Goal: Task Accomplishment & Management: Complete application form

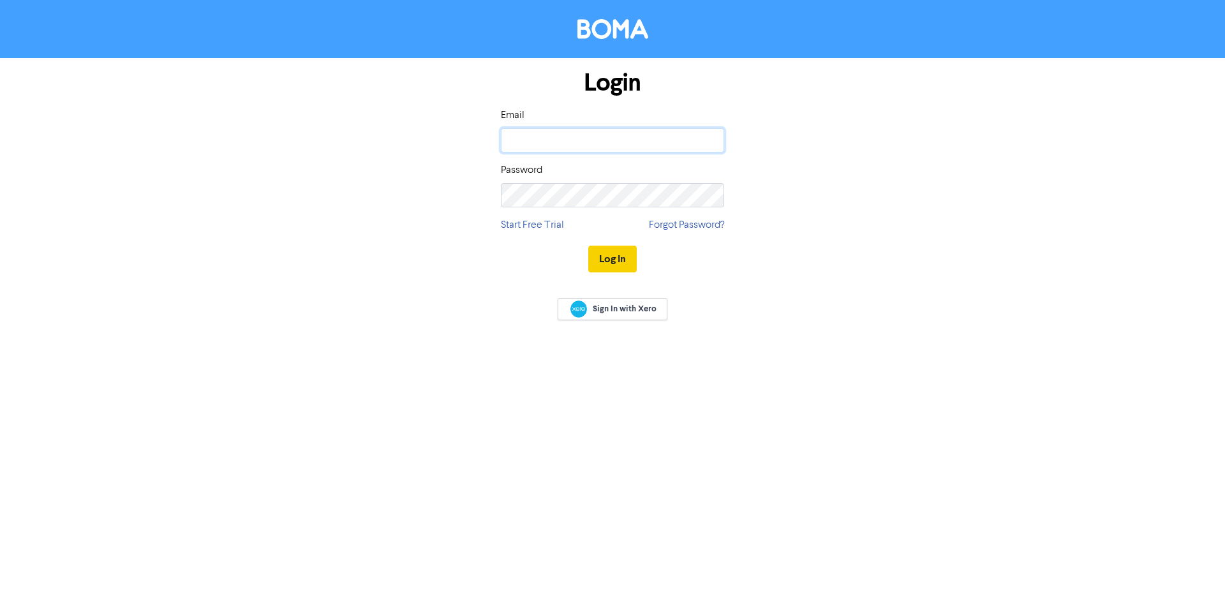
type input "[PERSON_NAME][EMAIL_ADDRESS][DOMAIN_NAME]"
click at [606, 265] on button "Log In" at bounding box center [612, 259] width 48 height 27
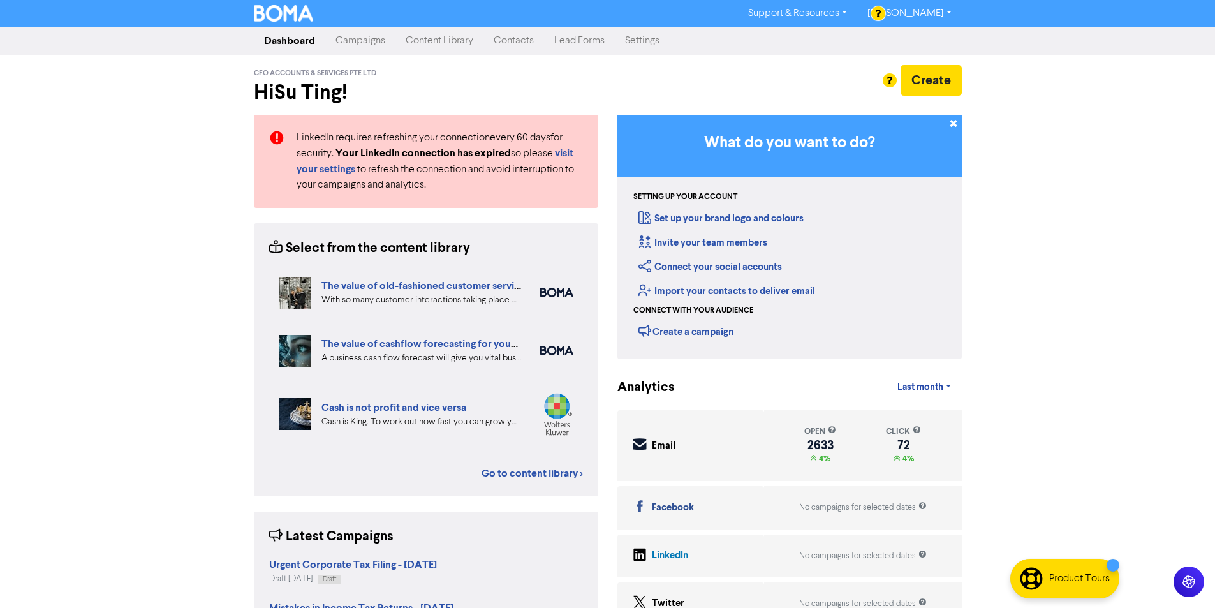
click at [348, 43] on link "Campaigns" at bounding box center [360, 41] width 70 height 26
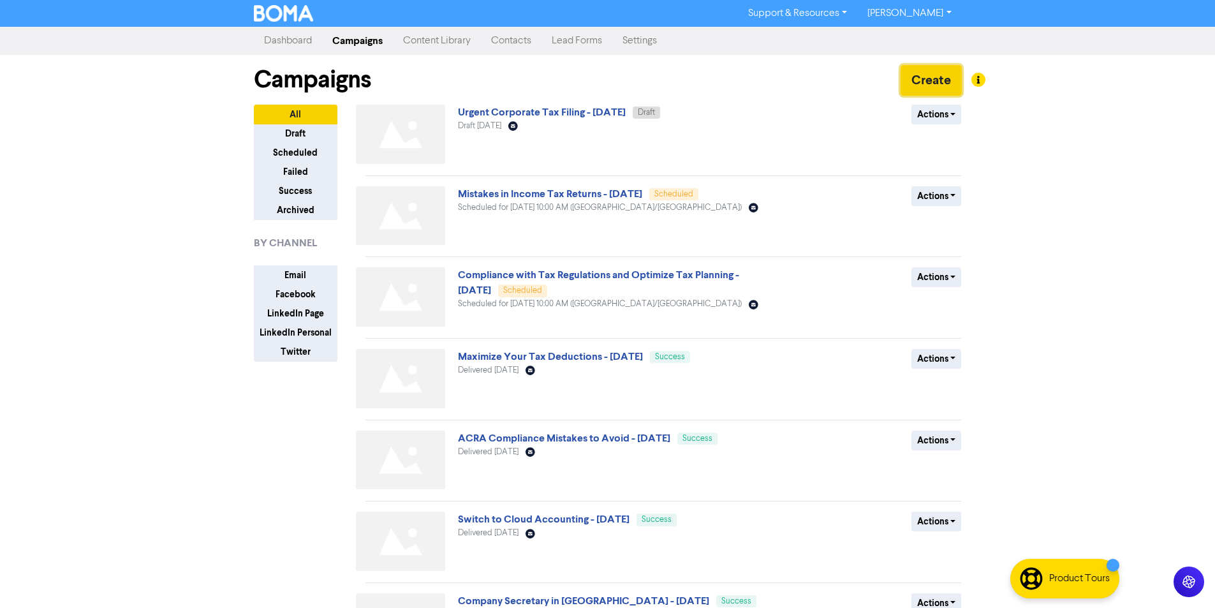
click at [931, 81] on button "Create" at bounding box center [931, 80] width 61 height 31
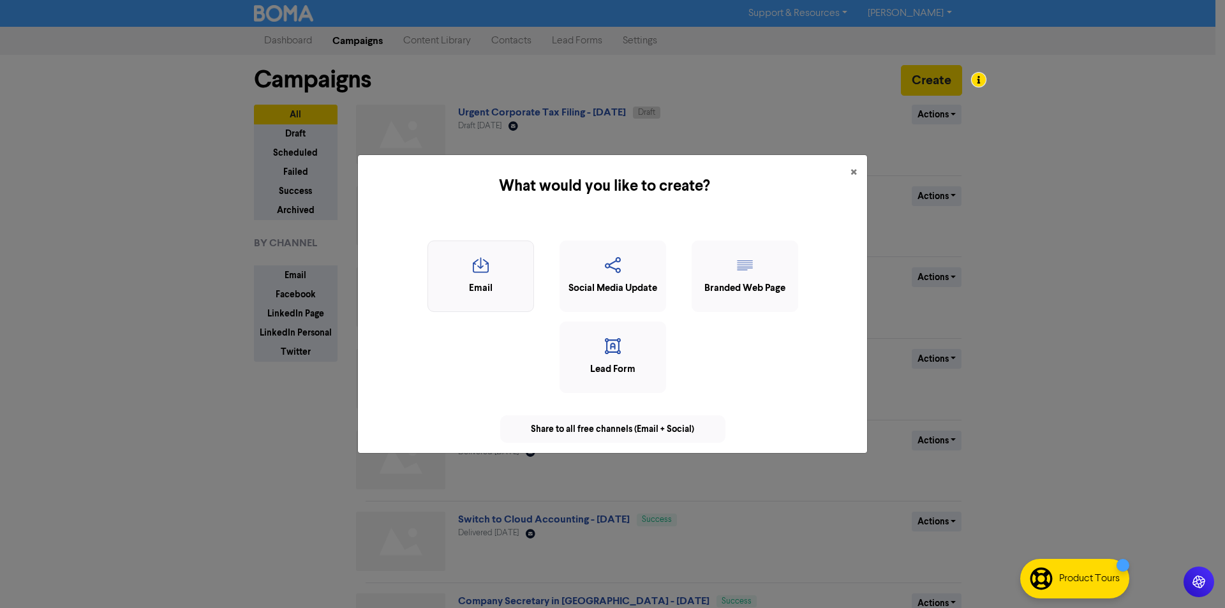
click at [495, 282] on div "Email" at bounding box center [480, 288] width 92 height 15
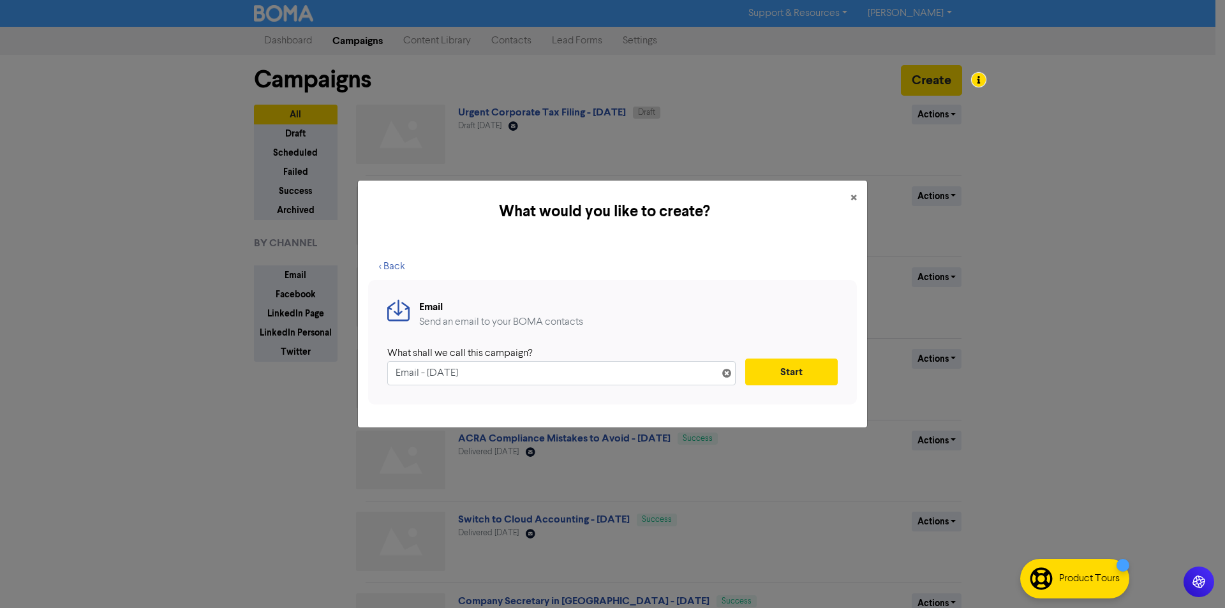
drag, startPoint x: 498, startPoint y: 368, endPoint x: 385, endPoint y: 360, distance: 113.8
click at [385, 360] on div "Email Send an email to your BOMA contacts What shall we call this campaign? Ema…" at bounding box center [612, 342] width 489 height 124
type input "Corporate Tax Filing Checklist - [DATE]"
click at [850, 199] on span "×" at bounding box center [853, 198] width 6 height 19
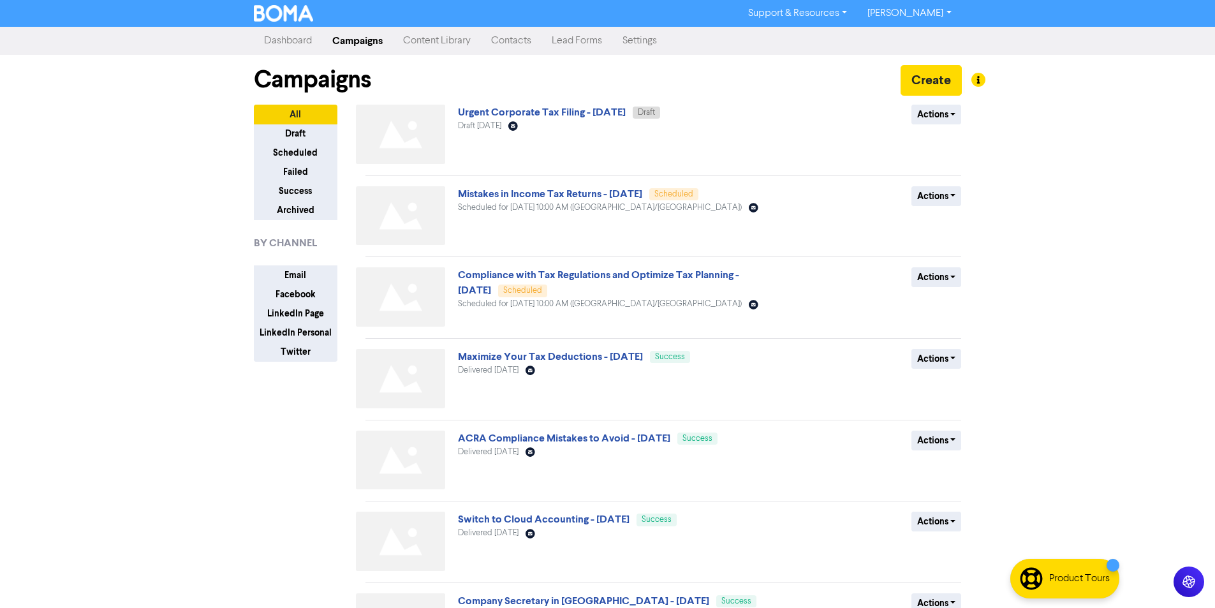
click at [427, 130] on img at bounding box center [400, 134] width 89 height 59
click at [919, 89] on button "Create" at bounding box center [931, 80] width 61 height 31
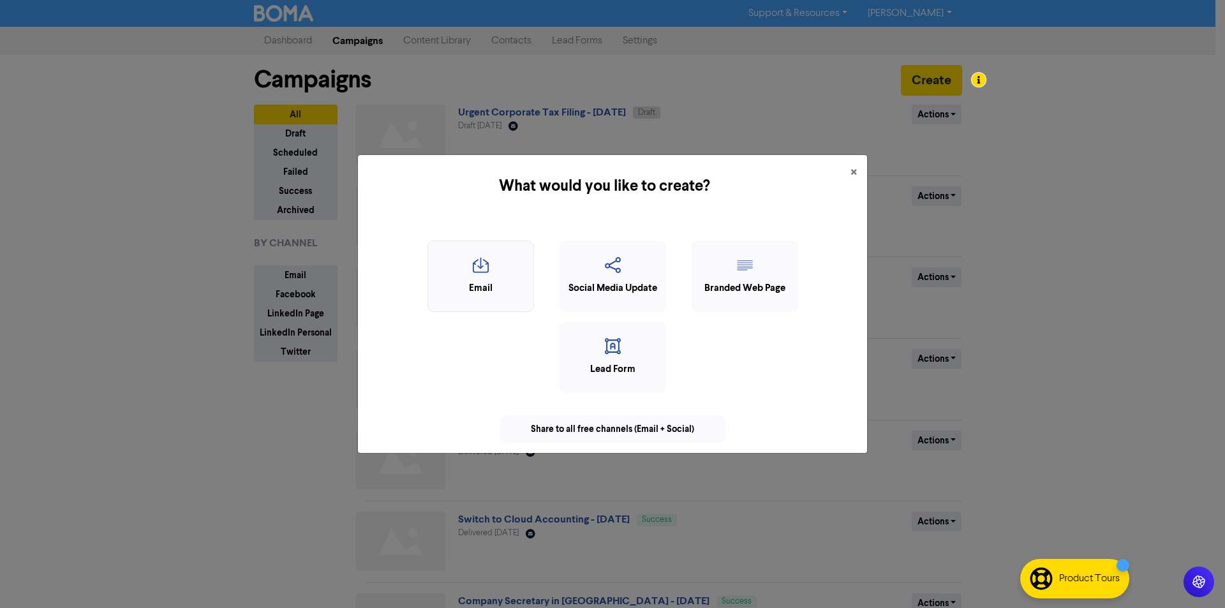
click at [503, 285] on div "Email" at bounding box center [480, 288] width 92 height 15
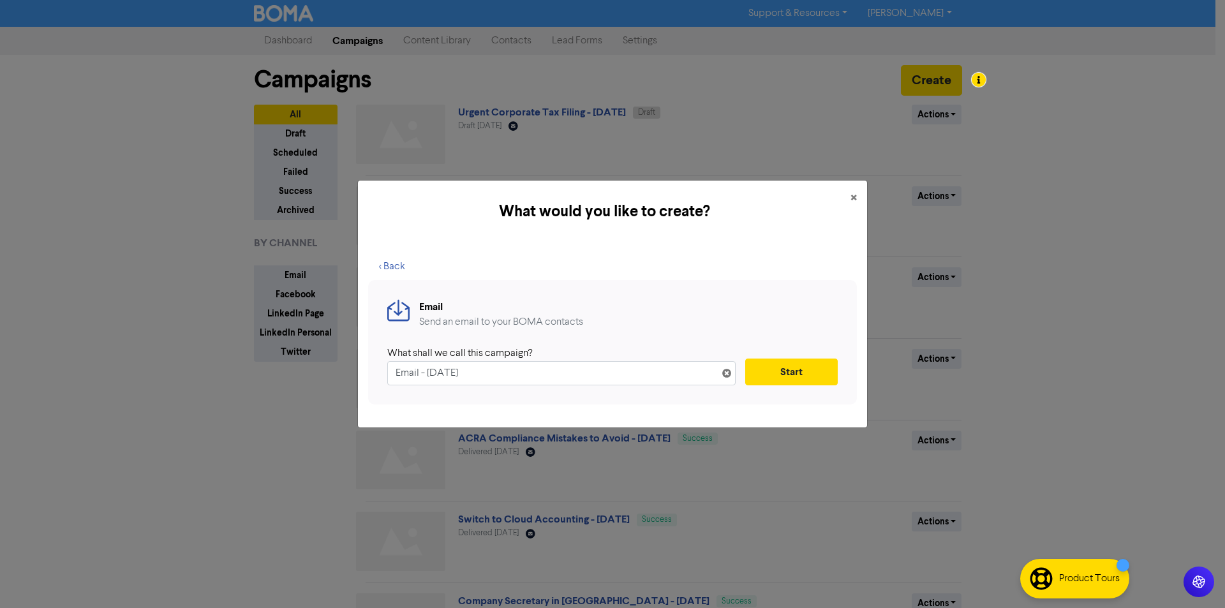
drag, startPoint x: 478, startPoint y: 371, endPoint x: 370, endPoint y: 366, distance: 108.0
click at [370, 366] on div "Email Send an email to your BOMA contacts What shall we call this campaign? Ema…" at bounding box center [612, 342] width 489 height 124
type input "Corporate Tax Filing Checklist - [DATE]"
click at [812, 374] on button "Start" at bounding box center [791, 371] width 92 height 27
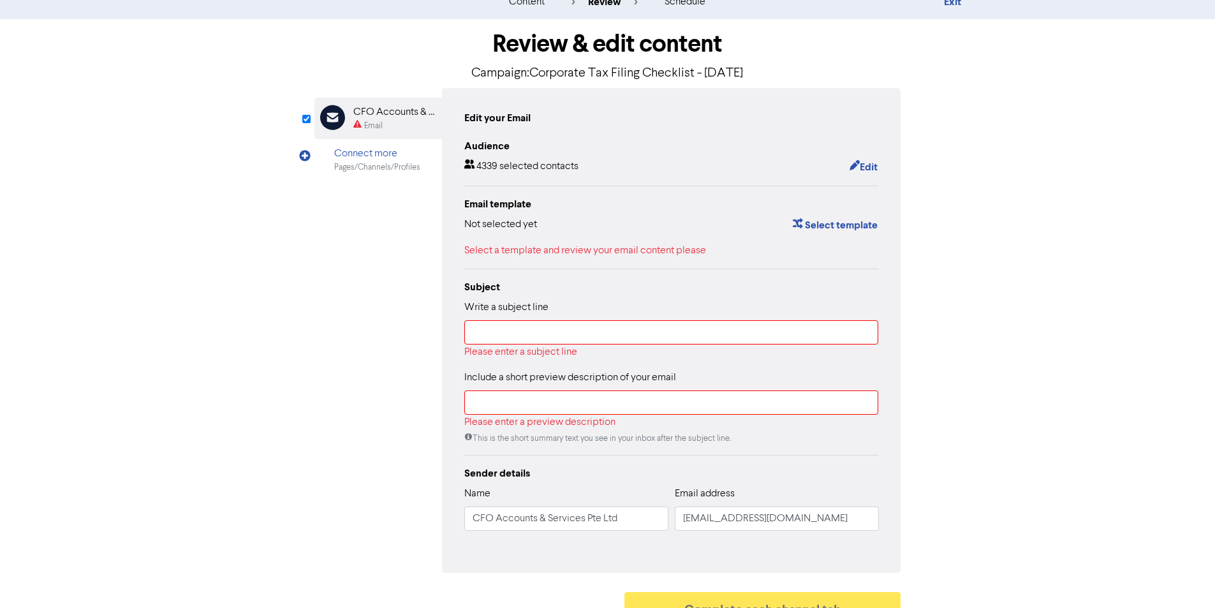
scroll to position [66, 0]
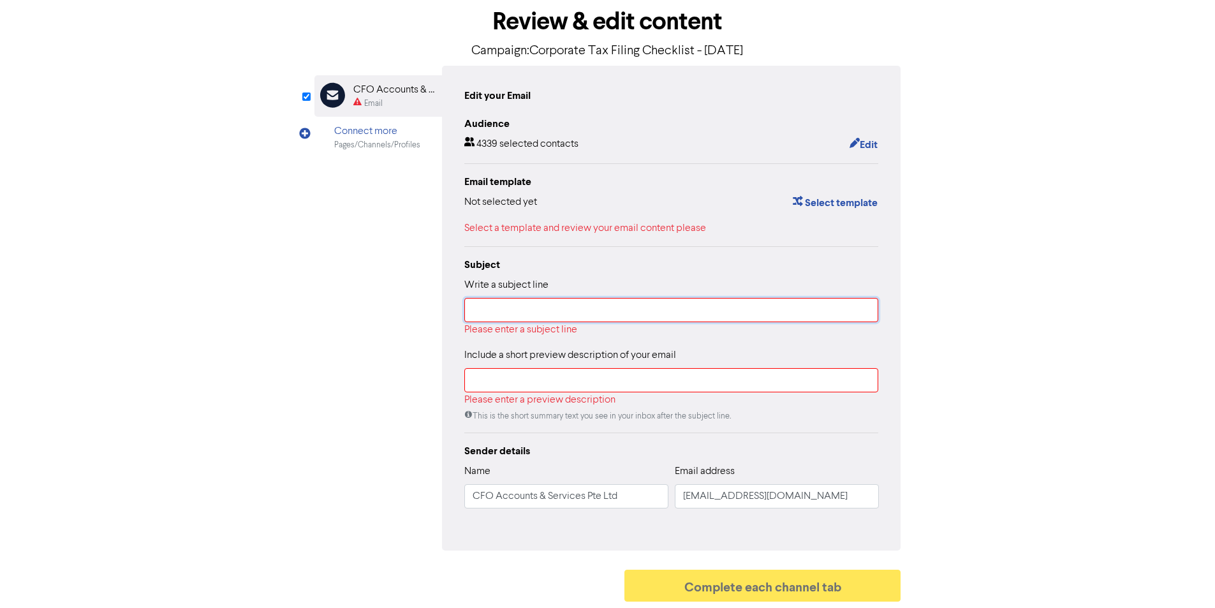
click at [610, 318] on input "text" at bounding box center [671, 310] width 415 height 24
click at [526, 317] on input "text" at bounding box center [671, 310] width 415 height 24
paste input "⏰ Only 5 Days Left Before IRAS Fines Hit"
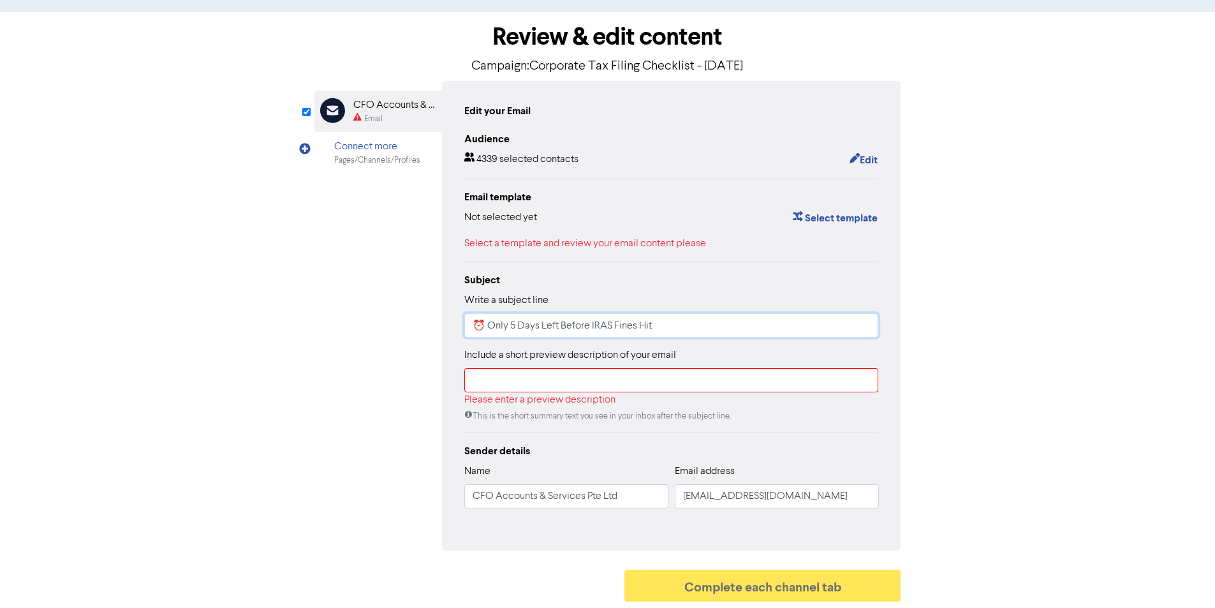
type input "⏰ Only 5 Days Left Before IRAS Fines Hit"
click at [543, 380] on input "text" at bounding box center [671, 380] width 415 height 24
paste input "Miss [DATE] and risk $1,000 penalties. CFO Group’s urgent filing slots are almo…"
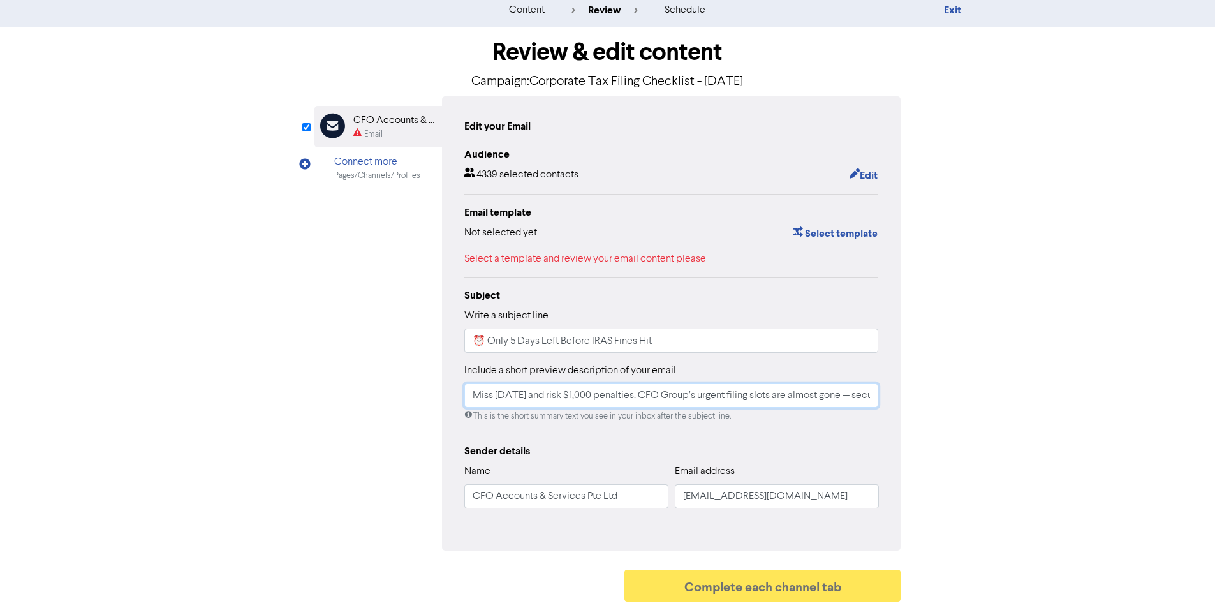
scroll to position [0, 68]
type input "Miss [DATE] and risk $1,000 penalties. CFO Group’s urgent filing slots are almo…"
click at [520, 257] on div "Select a template and review your email content please" at bounding box center [671, 258] width 415 height 15
click at [408, 129] on div "Email" at bounding box center [394, 134] width 82 height 12
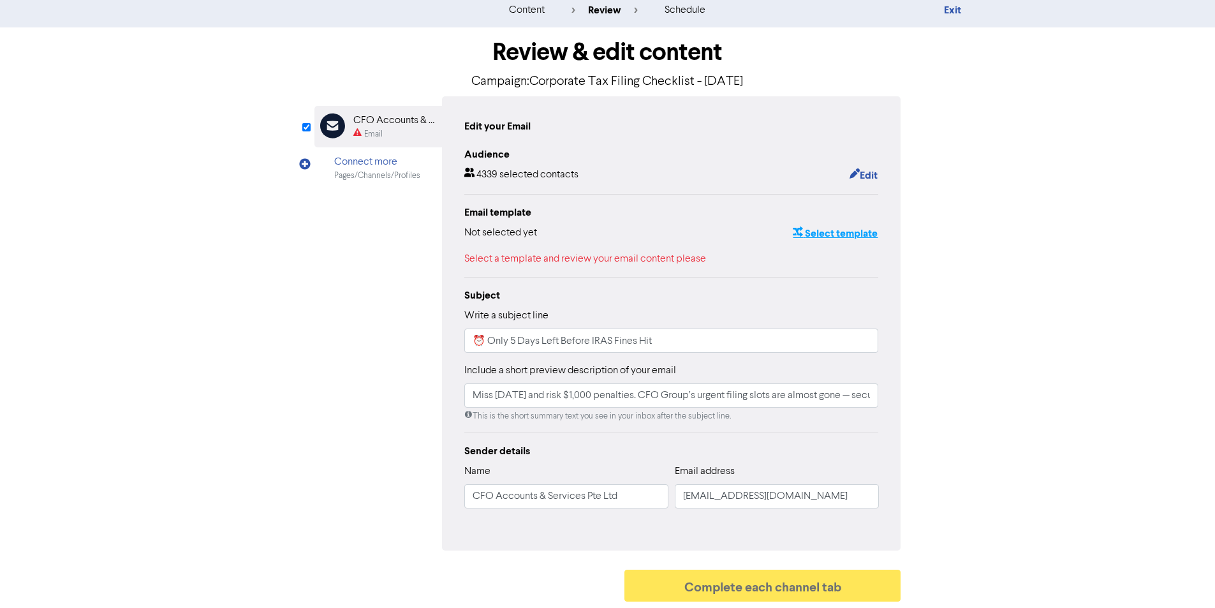
click at [856, 235] on button "Select template" at bounding box center [835, 233] width 86 height 17
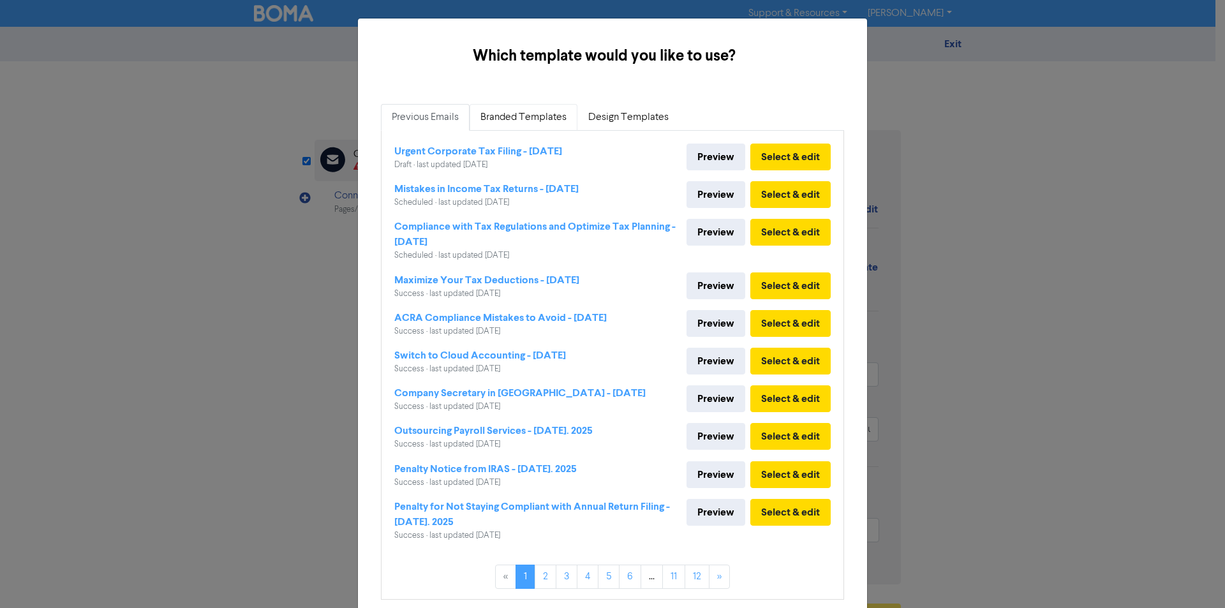
click at [525, 116] on link "Branded Templates" at bounding box center [523, 117] width 108 height 27
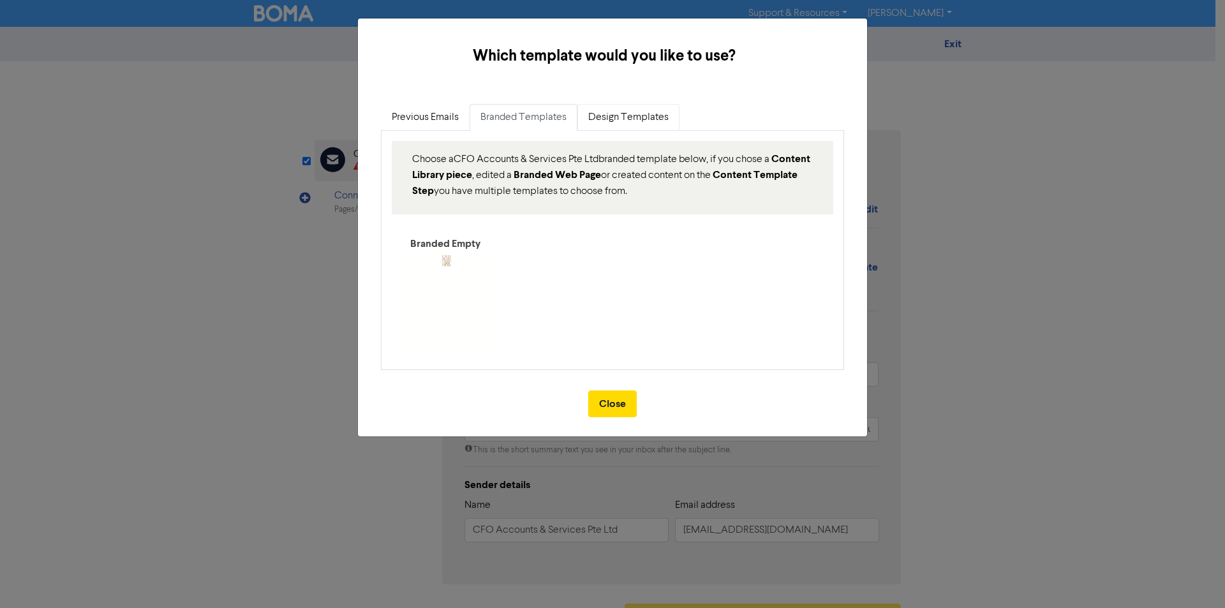
click at [627, 122] on link "Design Templates" at bounding box center [628, 117] width 102 height 27
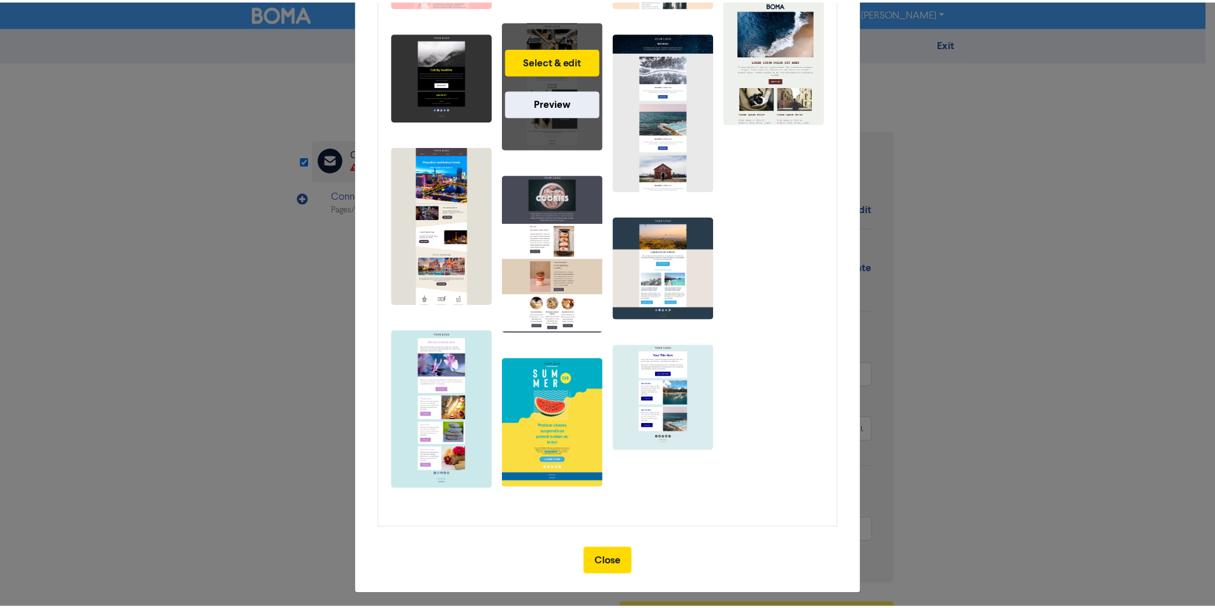
scroll to position [294, 0]
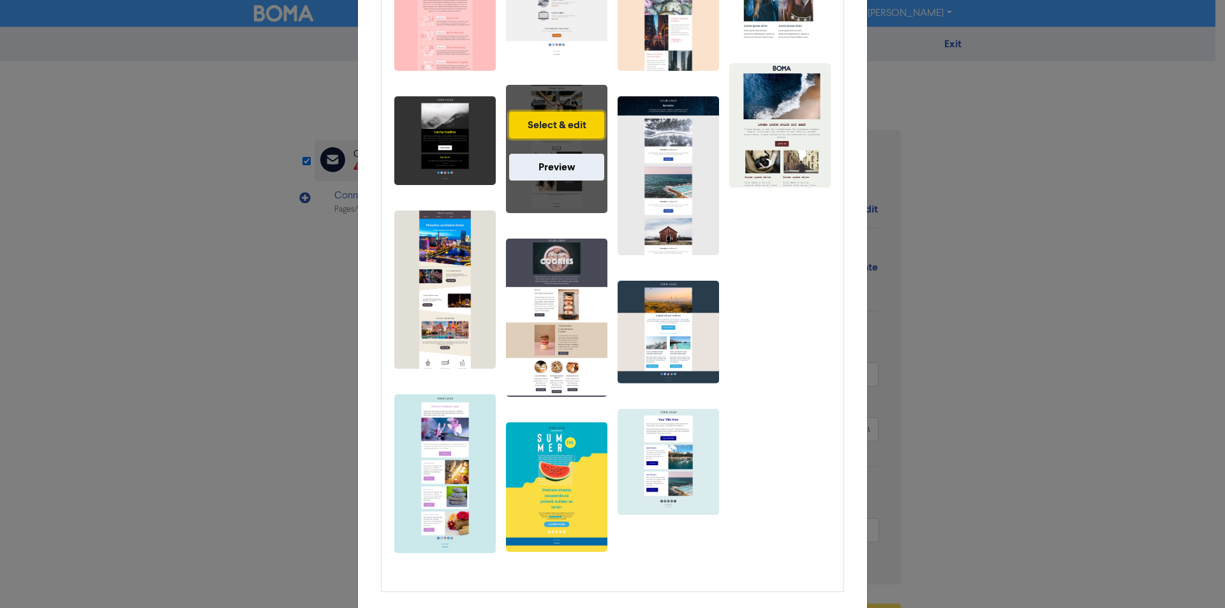
click at [559, 122] on button "Select & edit" at bounding box center [556, 125] width 95 height 27
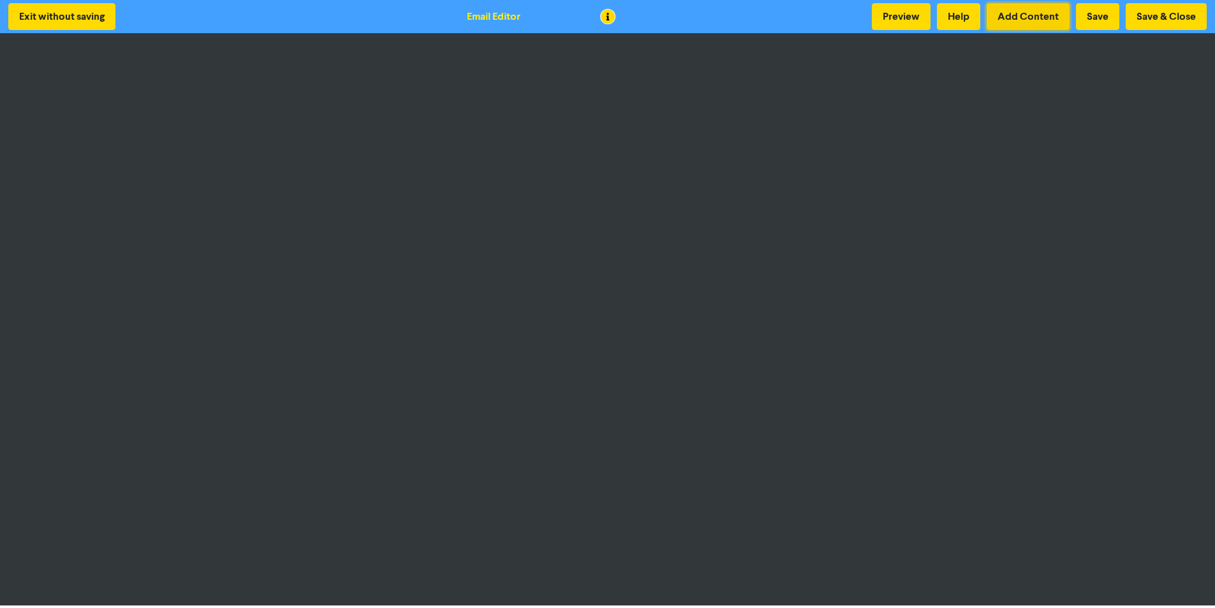
click at [1019, 18] on button "Add Content" at bounding box center [1028, 16] width 83 height 27
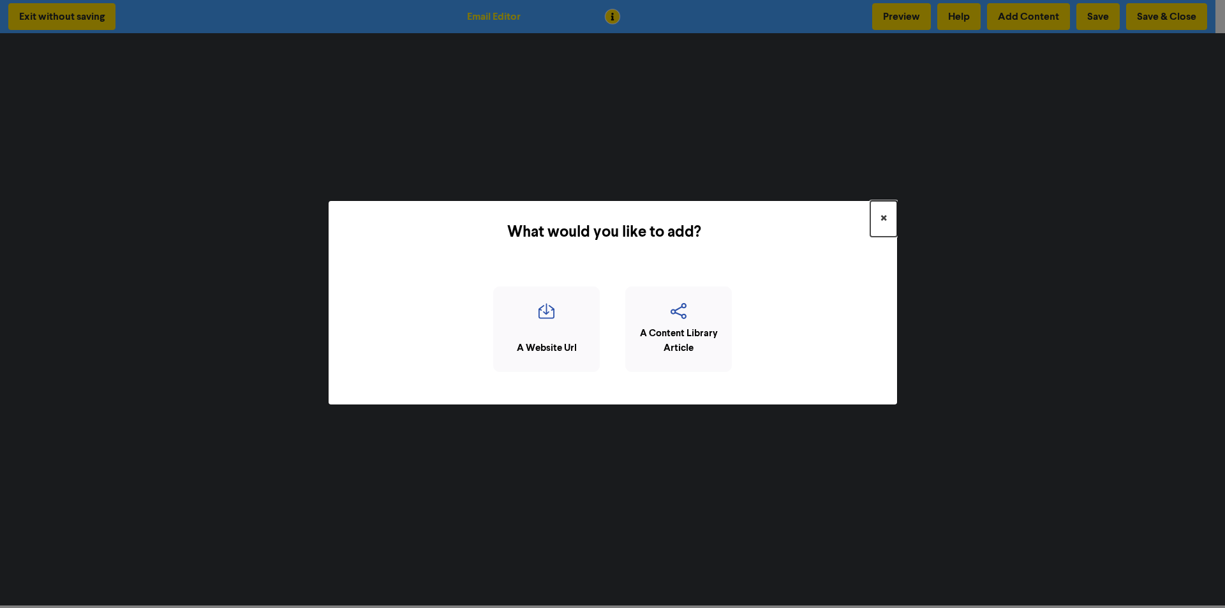
click at [882, 219] on span "×" at bounding box center [883, 218] width 6 height 19
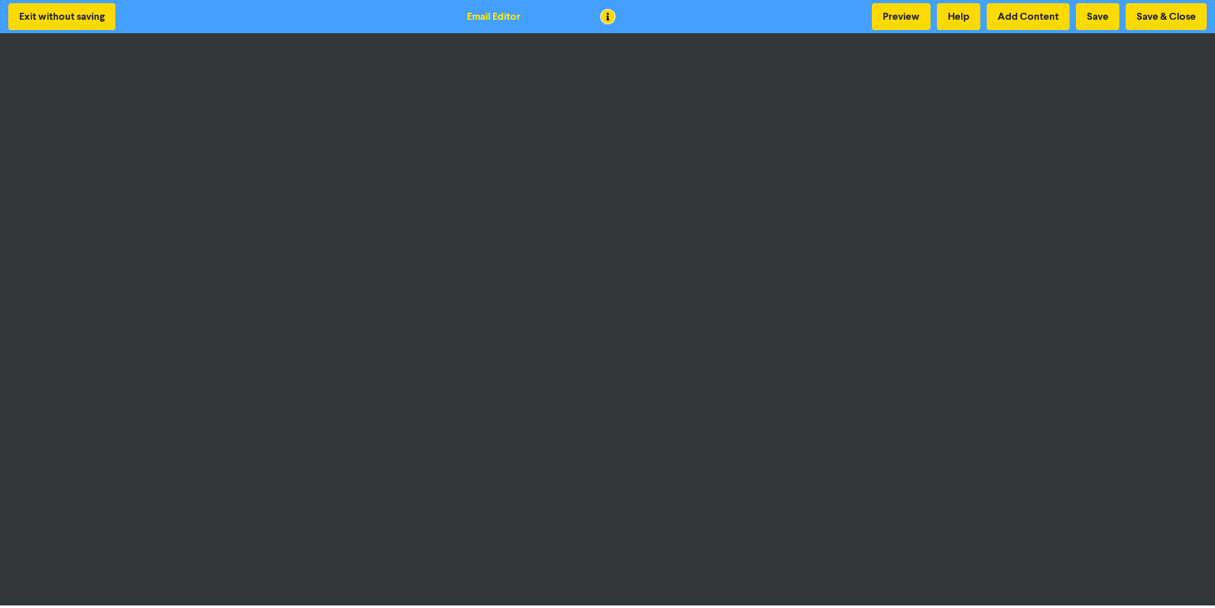
scroll to position [1, 0]
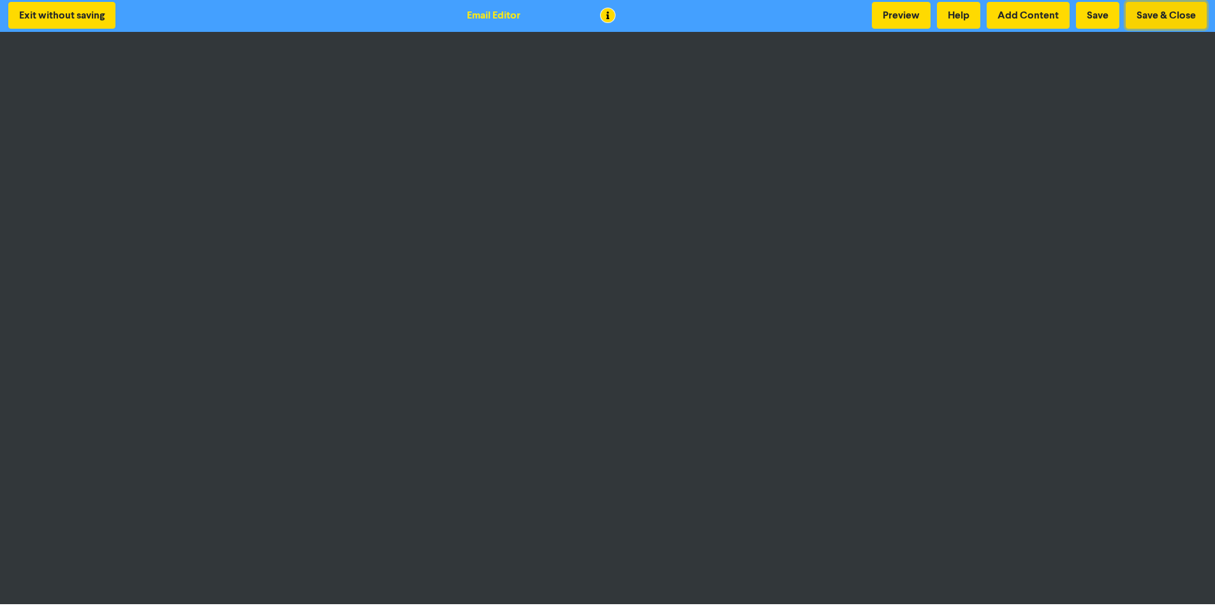
click at [1165, 16] on button "Save & Close" at bounding box center [1166, 15] width 81 height 27
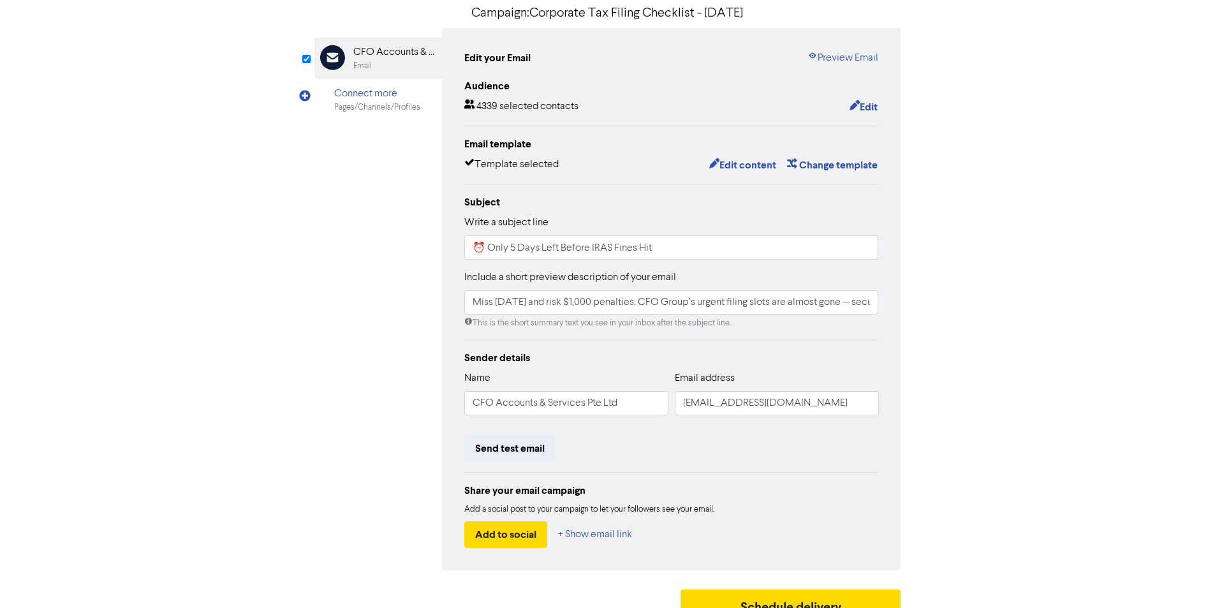
scroll to position [123, 0]
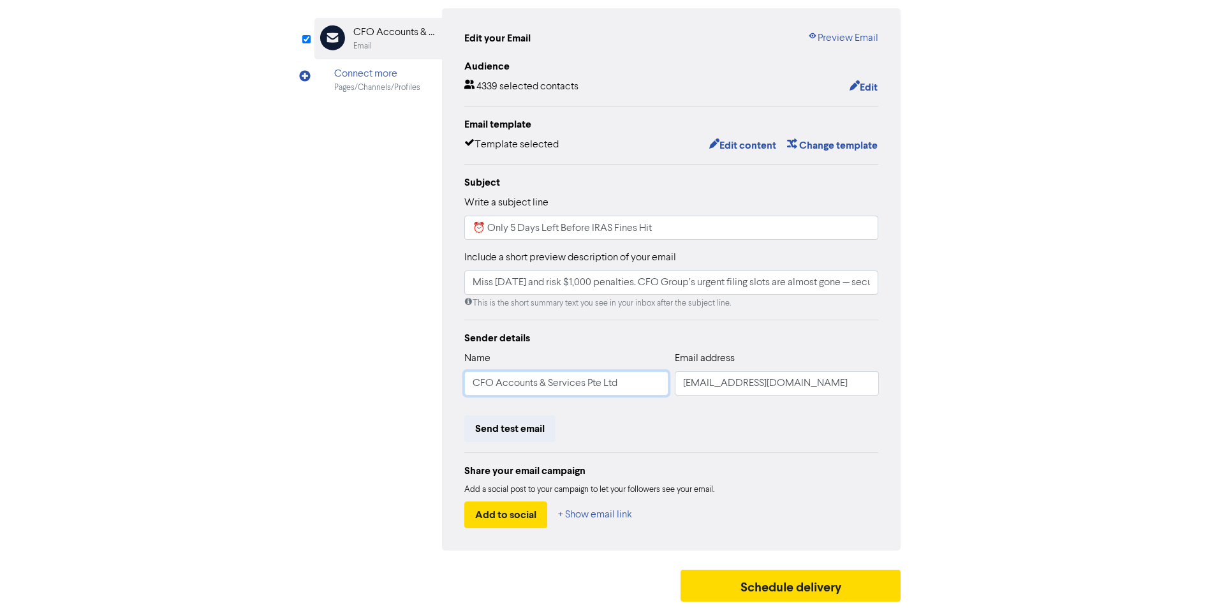
click at [551, 385] on input "CFO Accounts & Services Pte Ltd" at bounding box center [566, 383] width 204 height 24
type input "W"
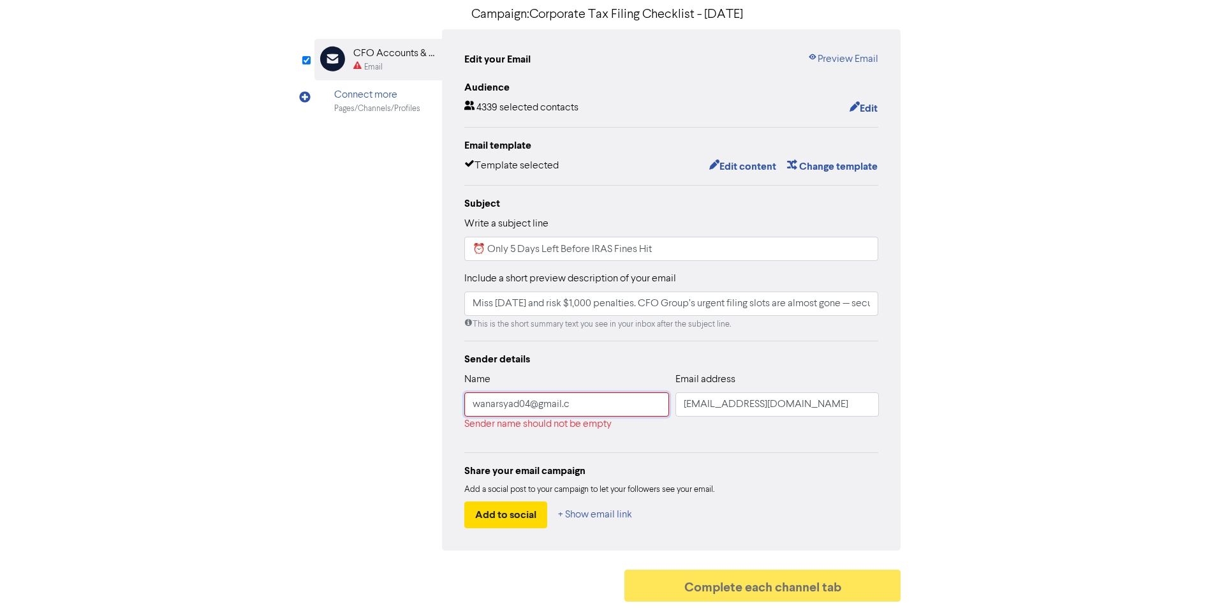
scroll to position [102, 0]
drag, startPoint x: 600, startPoint y: 411, endPoint x: 488, endPoint y: 420, distance: 112.0
click at [488, 420] on div "Name [EMAIL_ADDRESS][DOMAIN_NAME] Sender name should not be empty" at bounding box center [566, 402] width 205 height 60
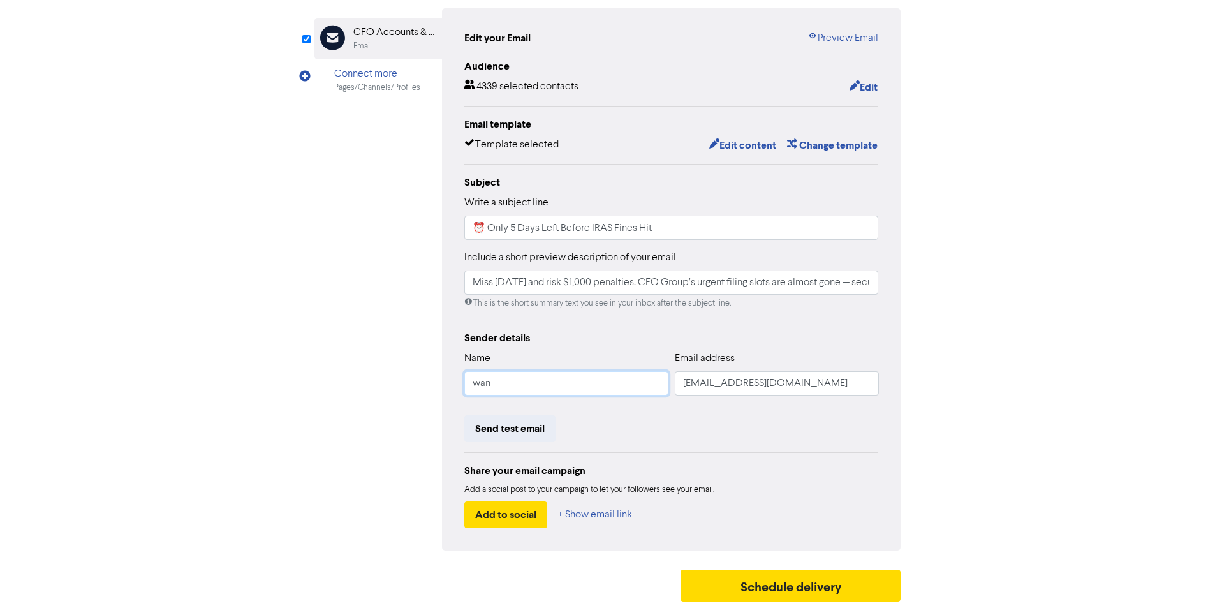
type input "wan"
click at [725, 382] on input "[EMAIL_ADDRESS][DOMAIN_NAME]" at bounding box center [777, 383] width 204 height 24
type input "[EMAIL_ADDRESS][DOMAIN_NAME]"
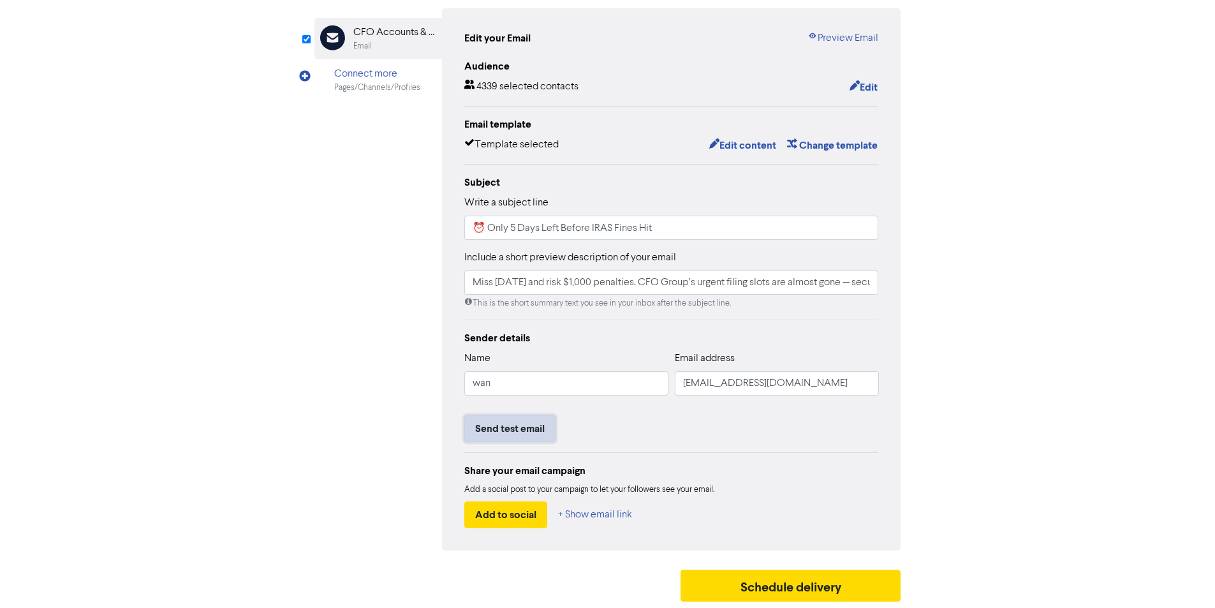
click at [519, 430] on button "Send test email" at bounding box center [509, 428] width 91 height 27
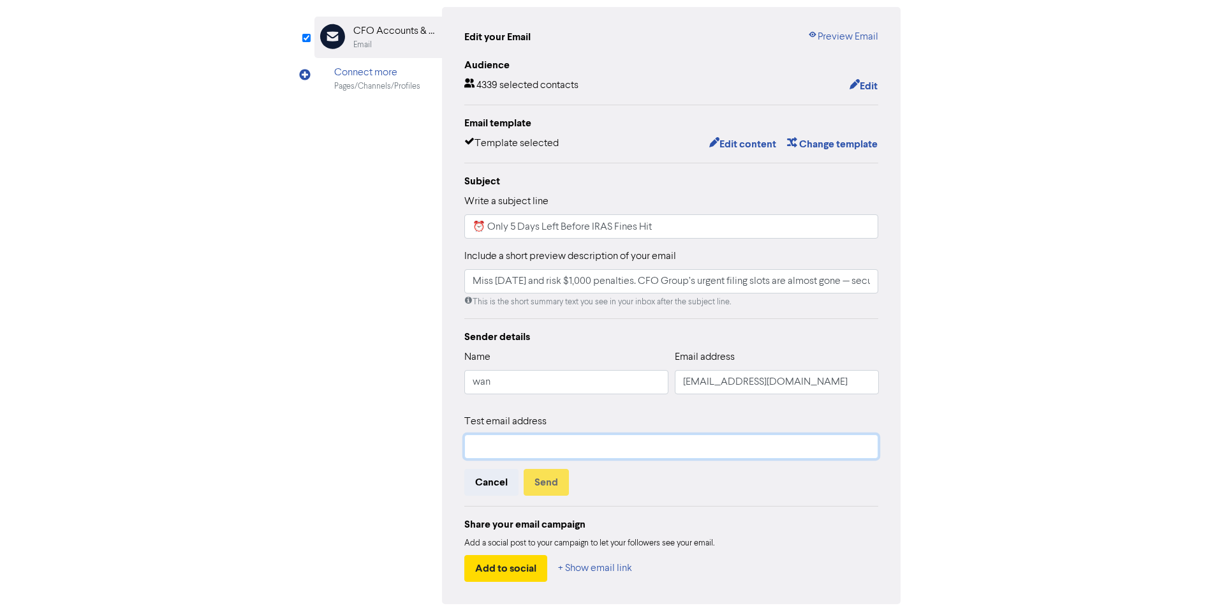
click at [524, 454] on input "text" at bounding box center [671, 446] width 415 height 24
drag, startPoint x: 809, startPoint y: 385, endPoint x: 766, endPoint y: 394, distance: 43.7
click at [766, 394] on input "[EMAIL_ADDRESS][DOMAIN_NAME]" at bounding box center [777, 382] width 204 height 24
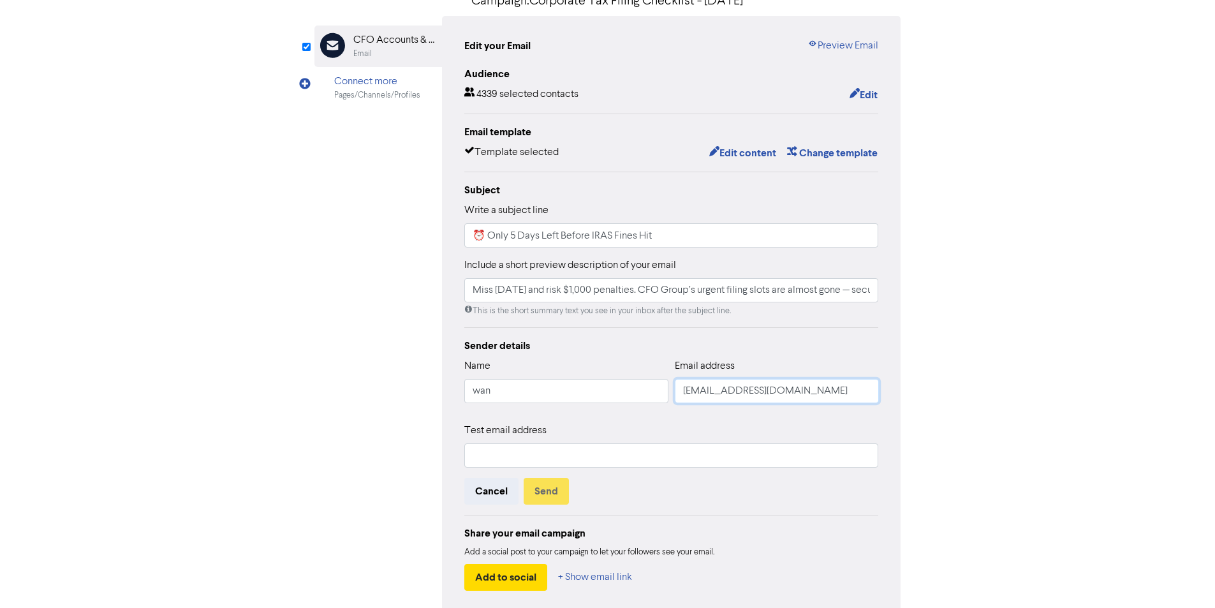
scroll to position [128, 0]
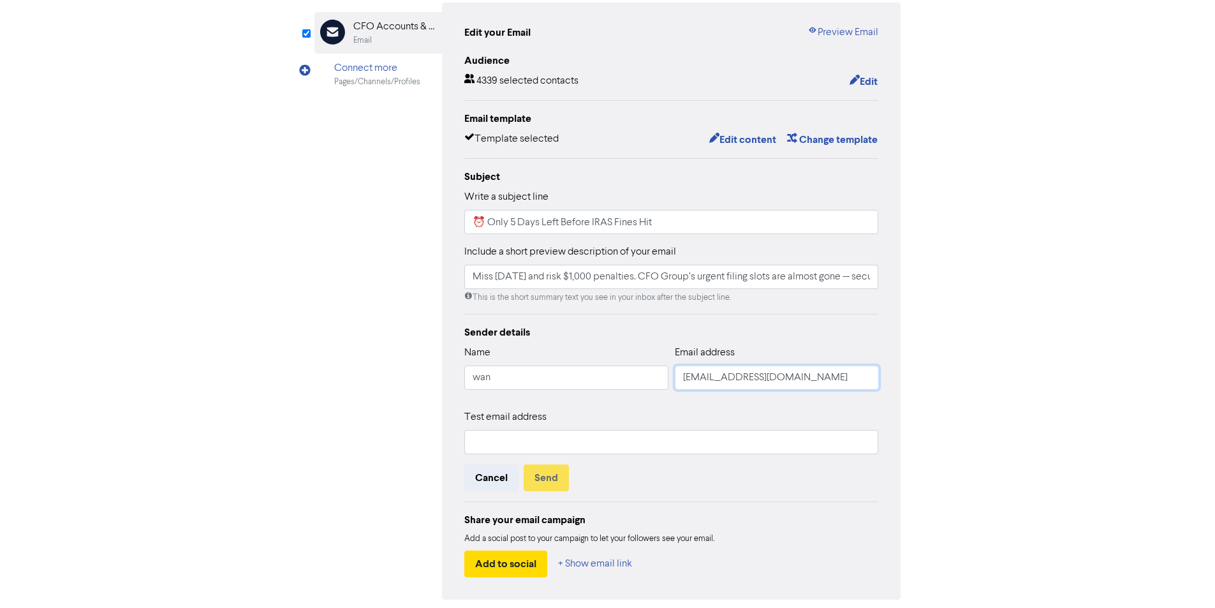
click at [800, 378] on input "[EMAIL_ADDRESS][DOMAIN_NAME]" at bounding box center [777, 378] width 204 height 24
click at [799, 378] on input "[EMAIL_ADDRESS][DOMAIN_NAME]" at bounding box center [777, 378] width 204 height 24
click at [667, 441] on input "text" at bounding box center [671, 442] width 415 height 24
click at [548, 389] on input "wan" at bounding box center [566, 378] width 204 height 24
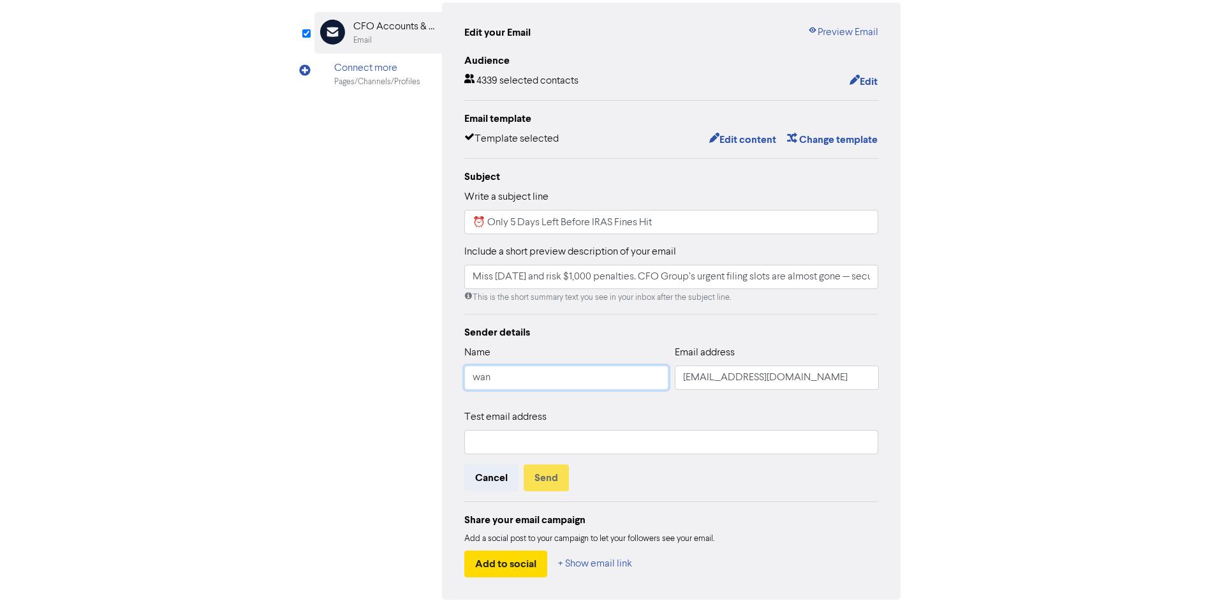
click at [548, 389] on input "wan" at bounding box center [566, 378] width 204 height 24
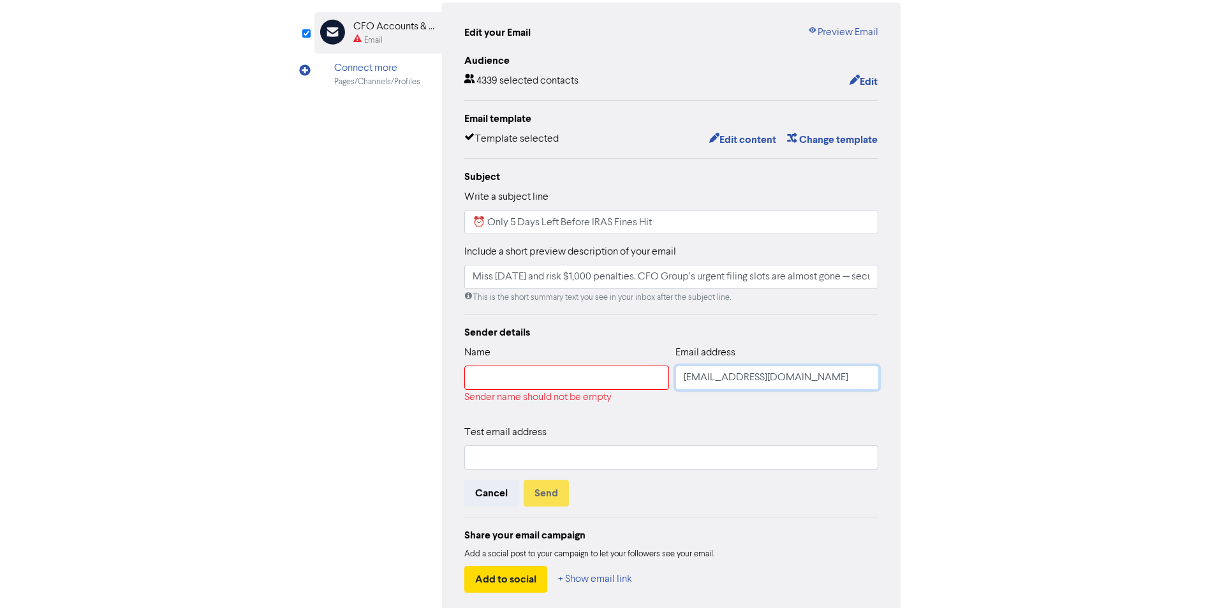
click at [728, 380] on input "[EMAIL_ADDRESS][DOMAIN_NAME]" at bounding box center [777, 378] width 203 height 24
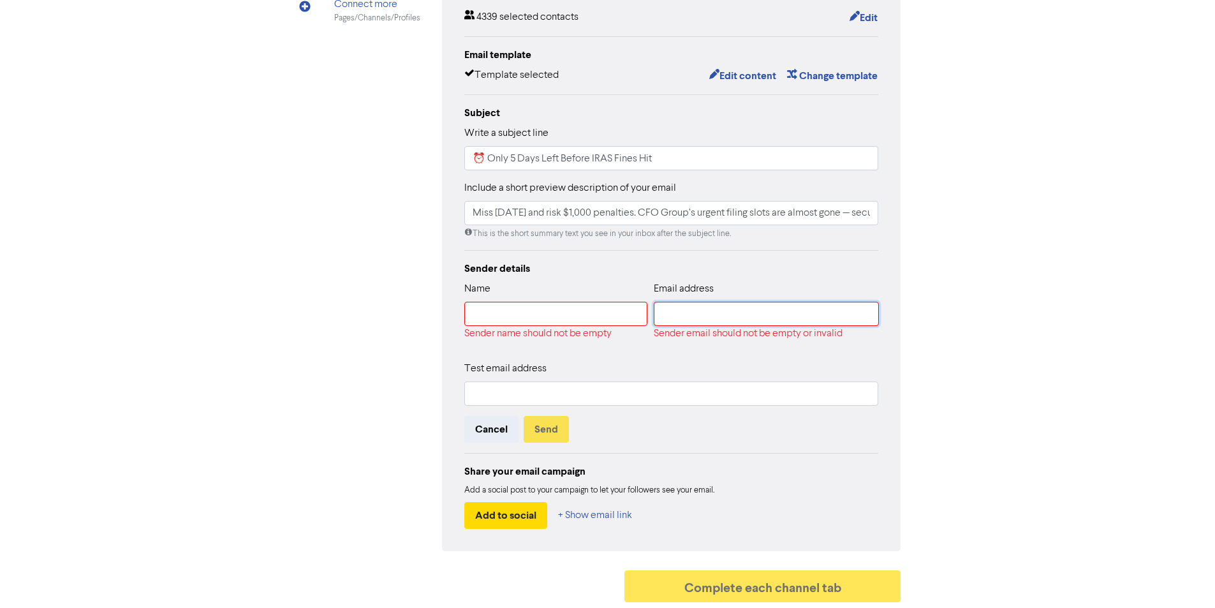
scroll to position [193, 0]
click at [550, 316] on input "text" at bounding box center [556, 313] width 184 height 24
type input "CFO Accounts & Services Pte Ltd"
click at [691, 309] on input "text" at bounding box center [766, 313] width 226 height 24
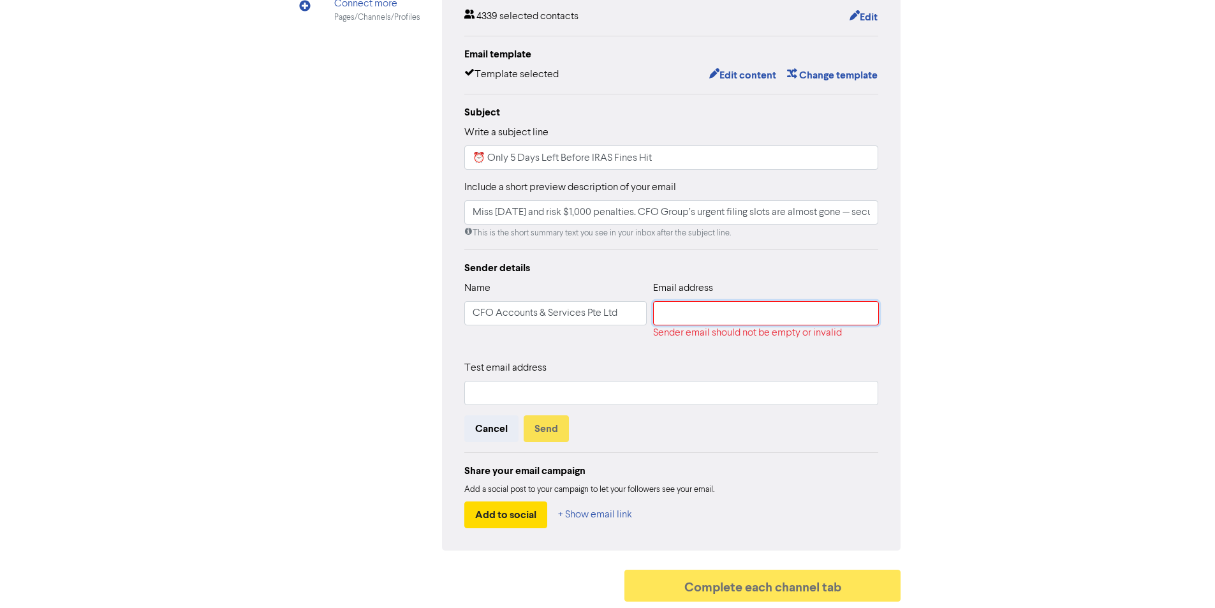
click at [691, 309] on input "text" at bounding box center [766, 313] width 226 height 24
type input "[EMAIL_ADDRESS][DOMAIN_NAME]"
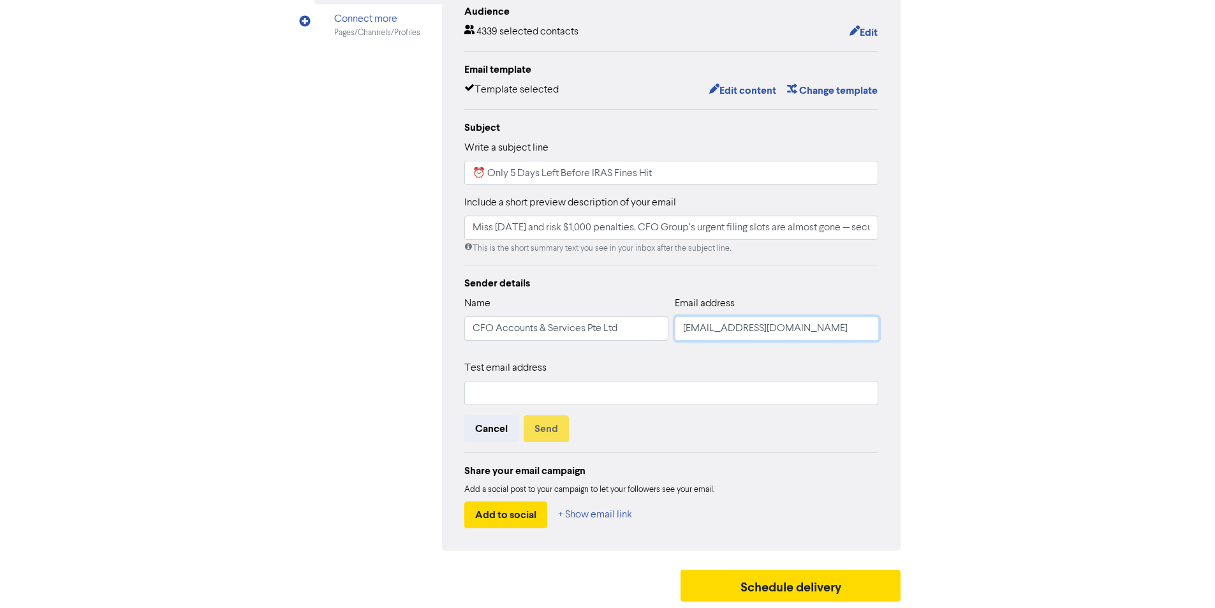
scroll to position [178, 0]
click at [683, 400] on input "text" at bounding box center [671, 393] width 415 height 24
click at [638, 387] on input "text" at bounding box center [671, 393] width 415 height 24
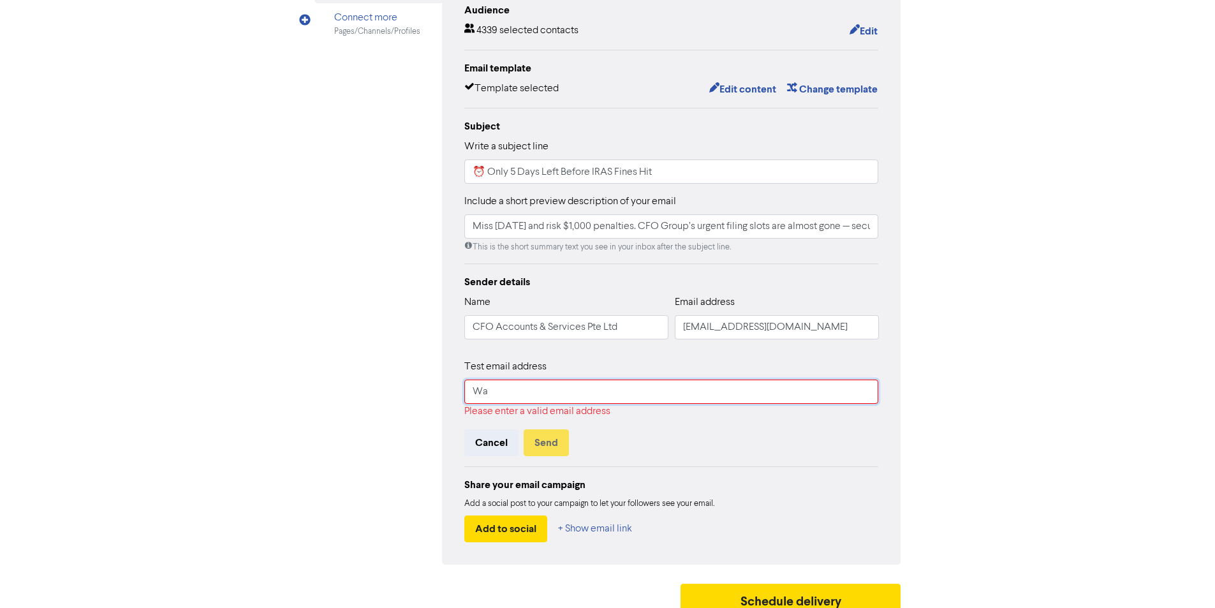
type input "W"
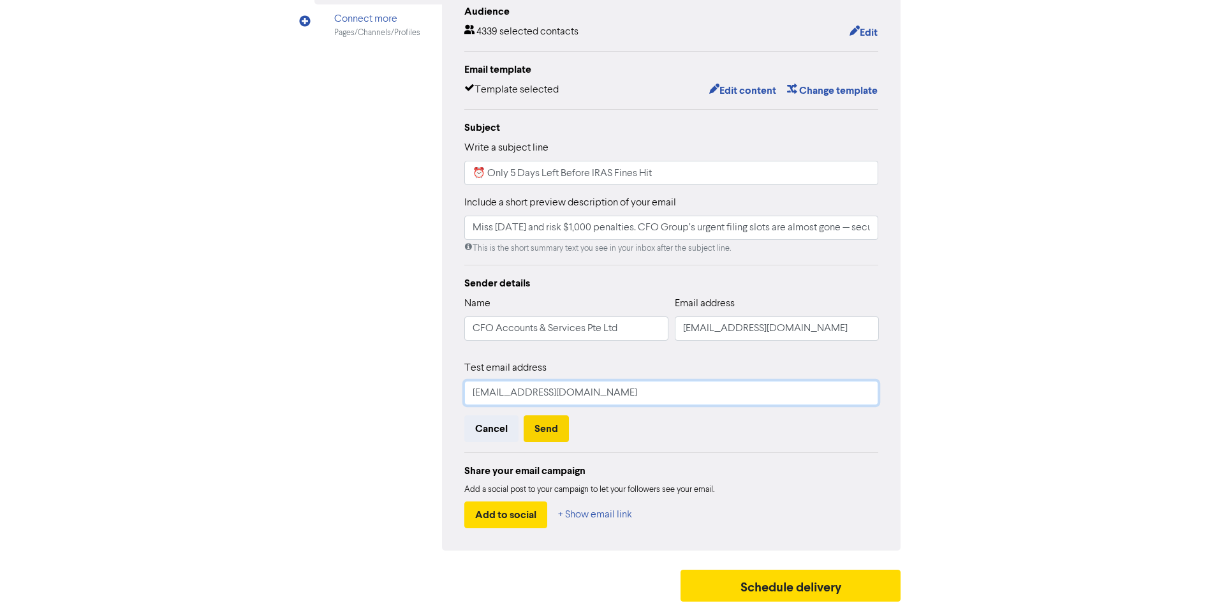
type input "[EMAIL_ADDRESS][DOMAIN_NAME]"
click at [552, 436] on button "Send" at bounding box center [546, 428] width 45 height 27
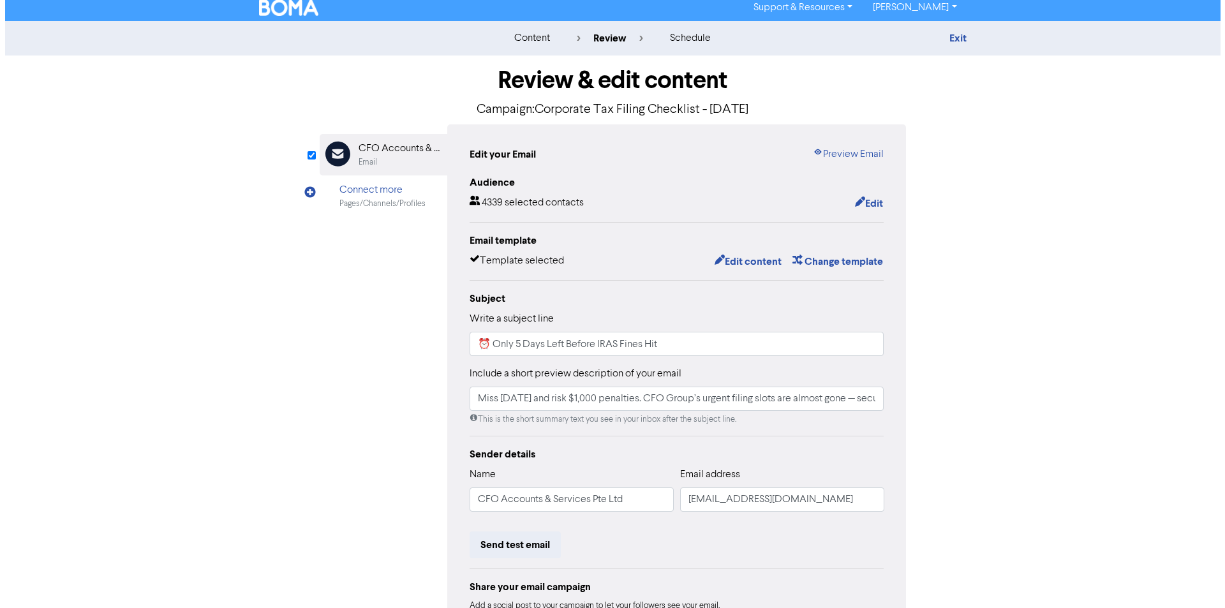
scroll to position [0, 0]
